Goal: Task Accomplishment & Management: Use online tool/utility

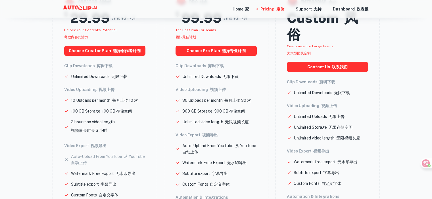
scroll to position [91, 0]
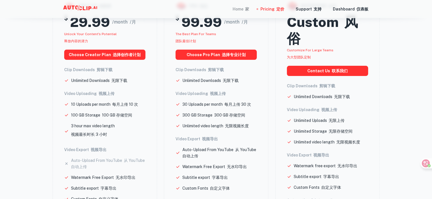
click at [244, 11] on div "Home 家" at bounding box center [240, 9] width 16 height 18
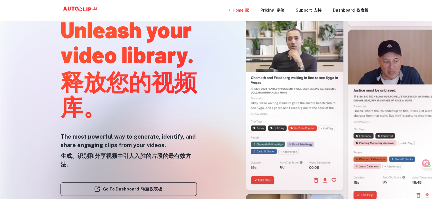
click at [179, 194] on div at bounding box center [215, 199] width 345 height 114
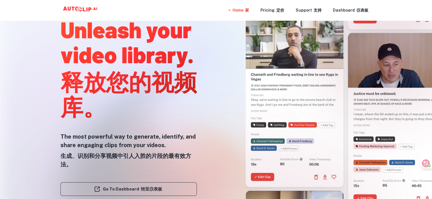
click at [149, 189] on div at bounding box center [215, 199] width 345 height 114
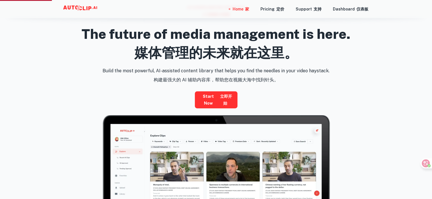
scroll to position [284, 0]
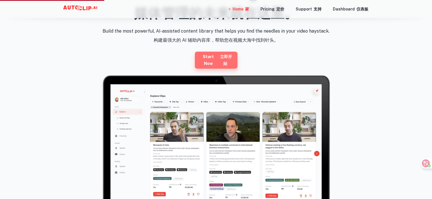
click at [220, 61] on font "立即开始" at bounding box center [224, 60] width 15 height 14
